Goal: Check status: Check status

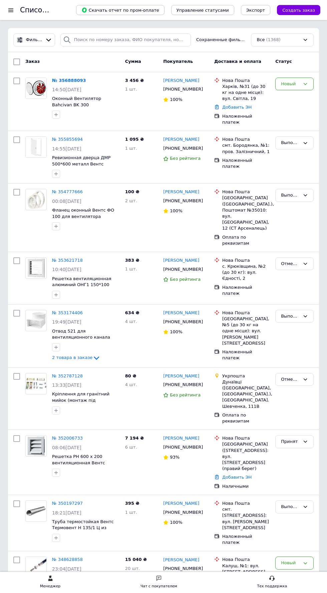
click at [71, 79] on link "№ 356888093" at bounding box center [69, 80] width 34 height 5
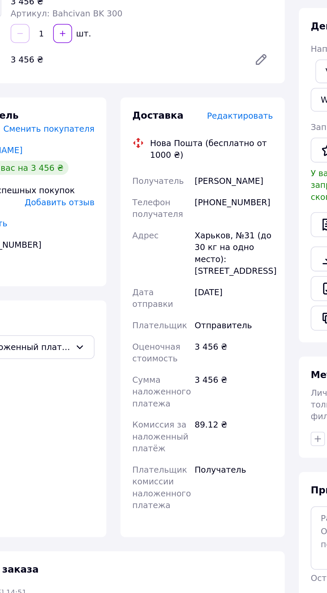
scroll to position [1, 0]
